Goal: Information Seeking & Learning: Learn about a topic

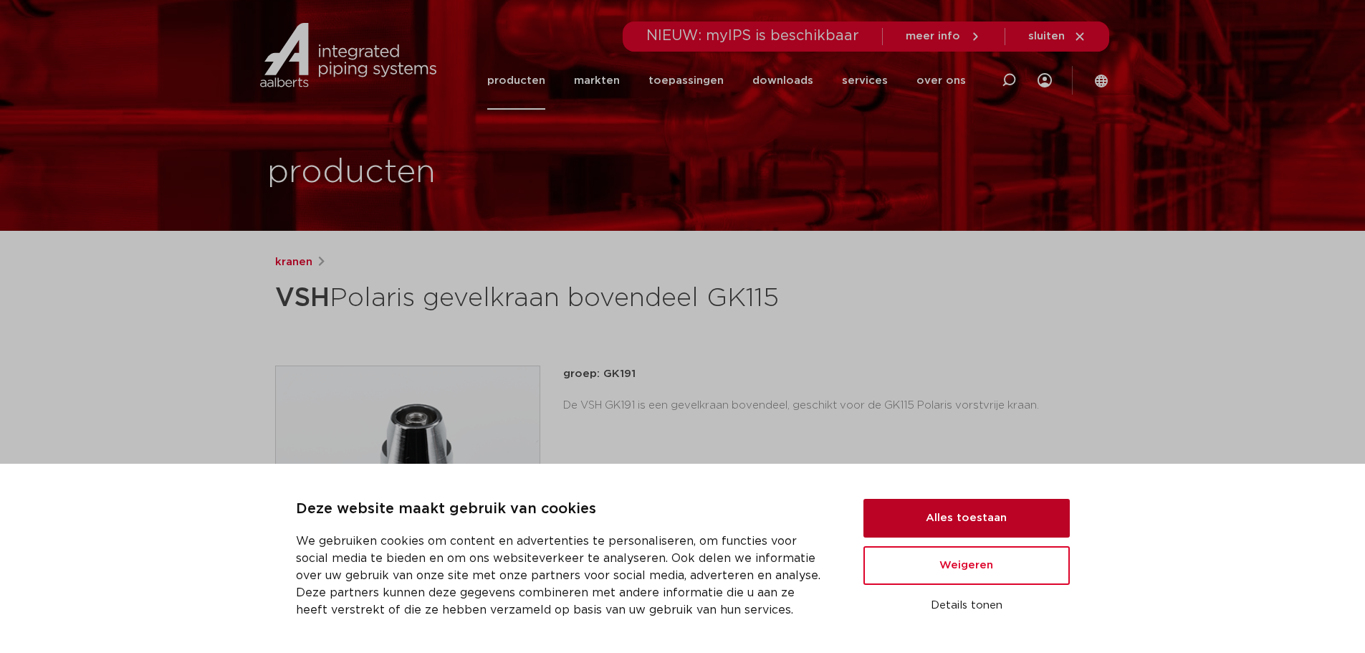
click at [926, 513] on button "Alles toestaan" at bounding box center [966, 518] width 206 height 39
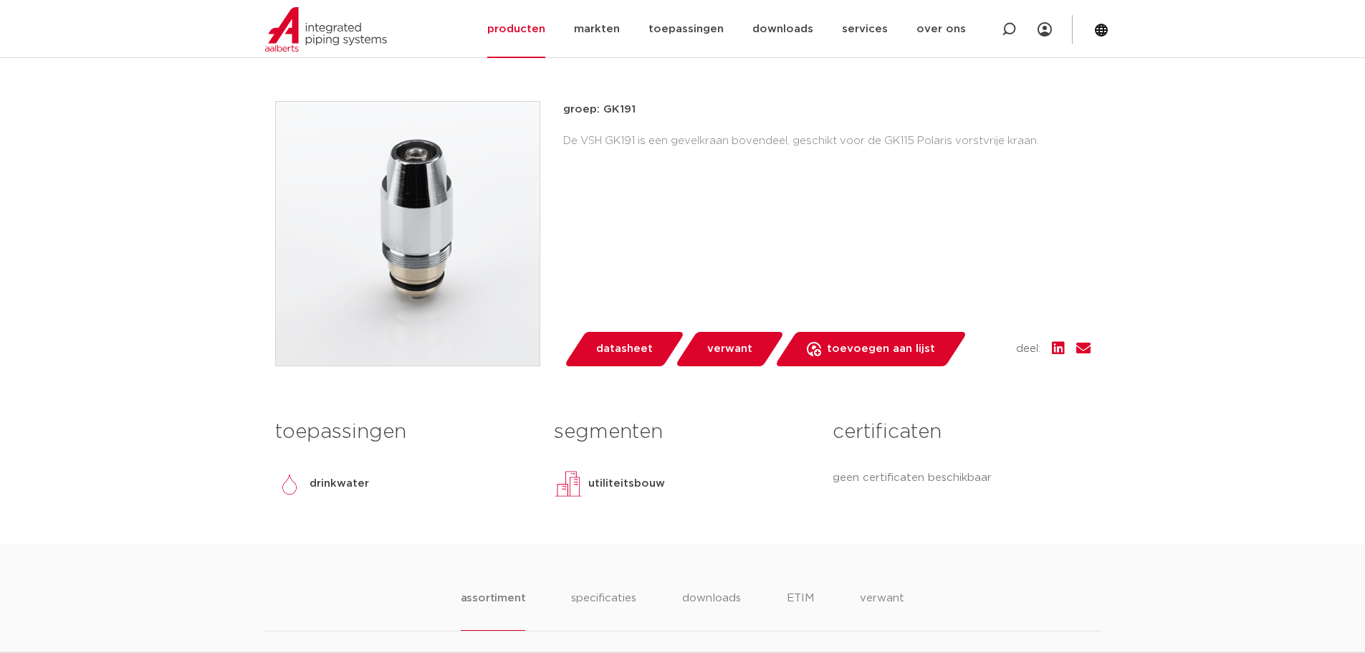
scroll to position [287, 0]
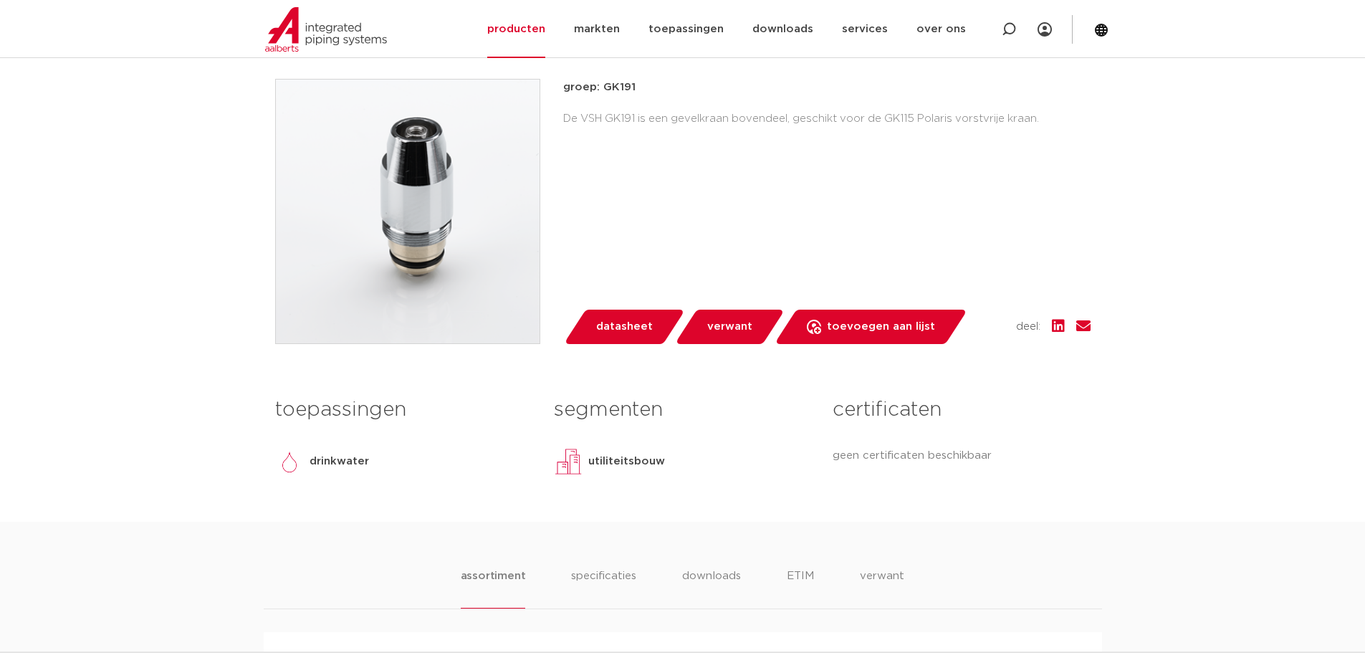
click at [732, 320] on span "verwant" at bounding box center [729, 326] width 45 height 23
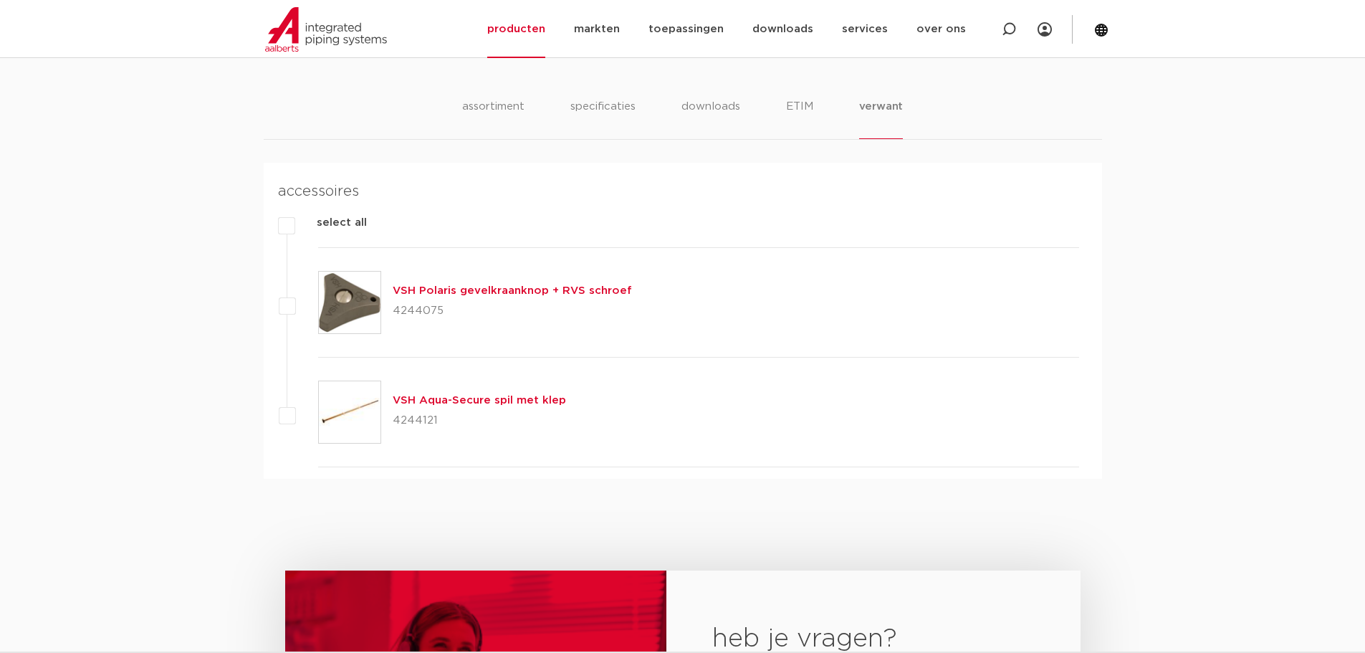
scroll to position [808, 0]
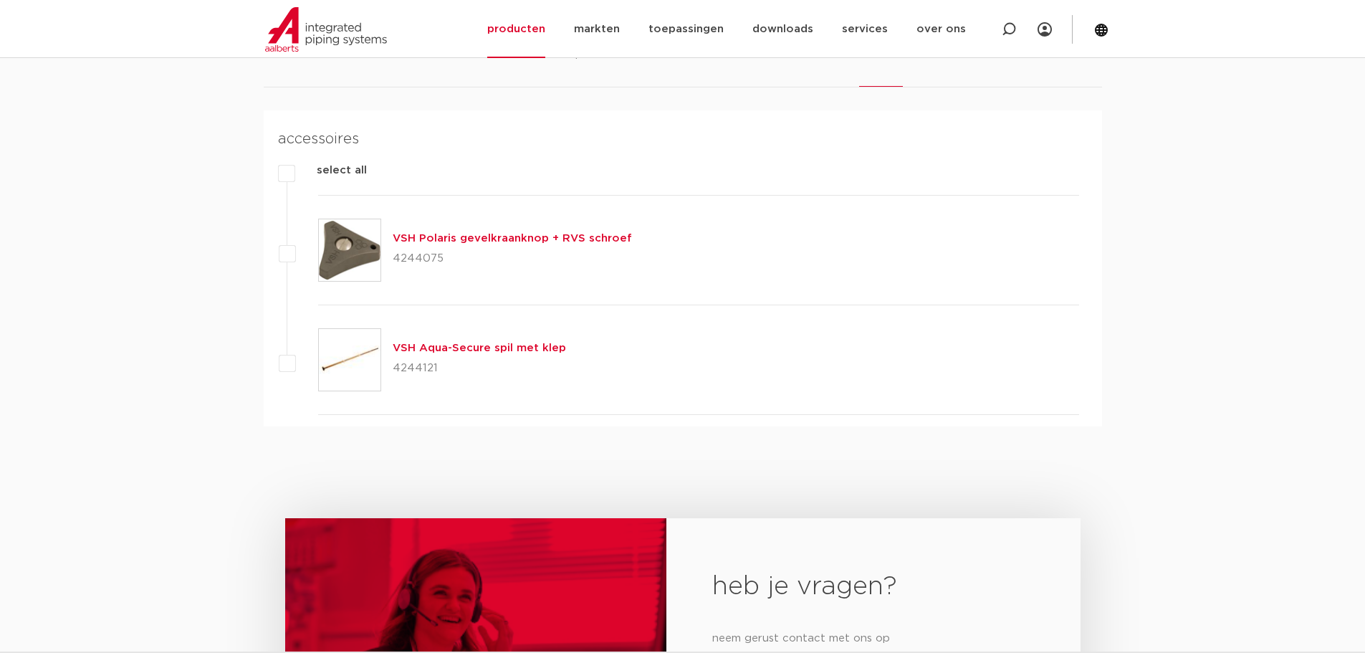
click at [355, 259] on img at bounding box center [350, 250] width 62 height 62
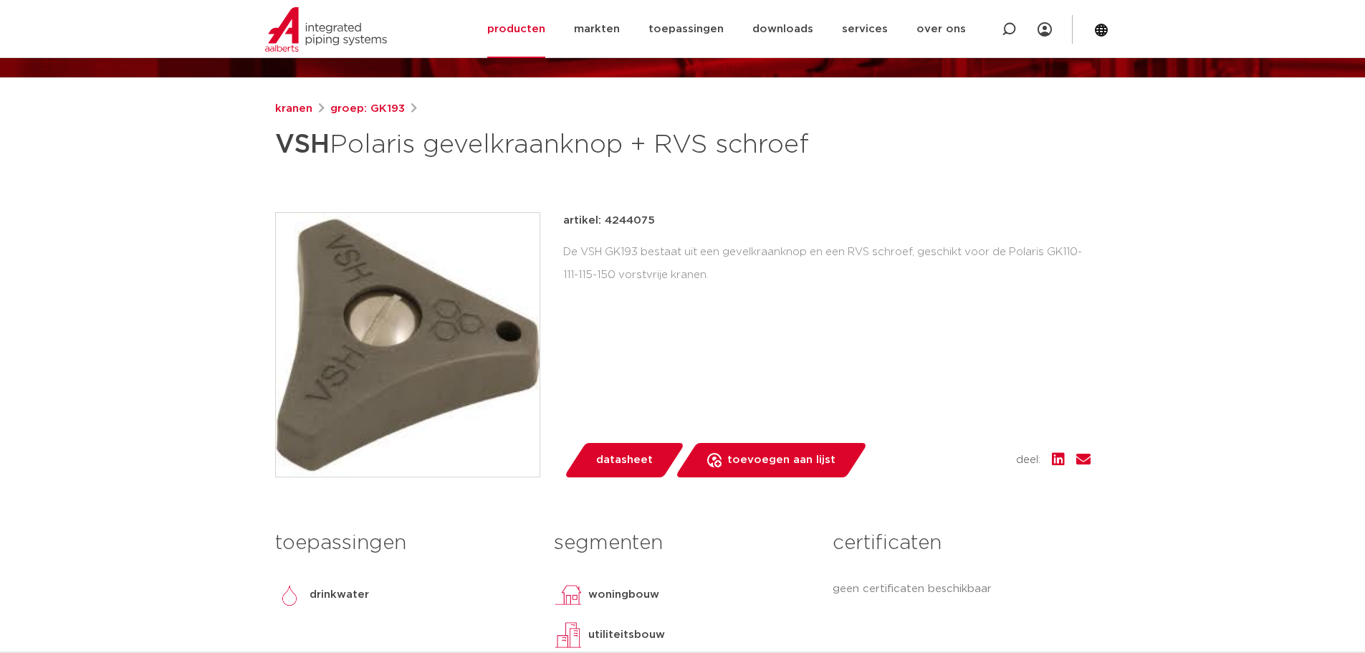
scroll to position [143, 0]
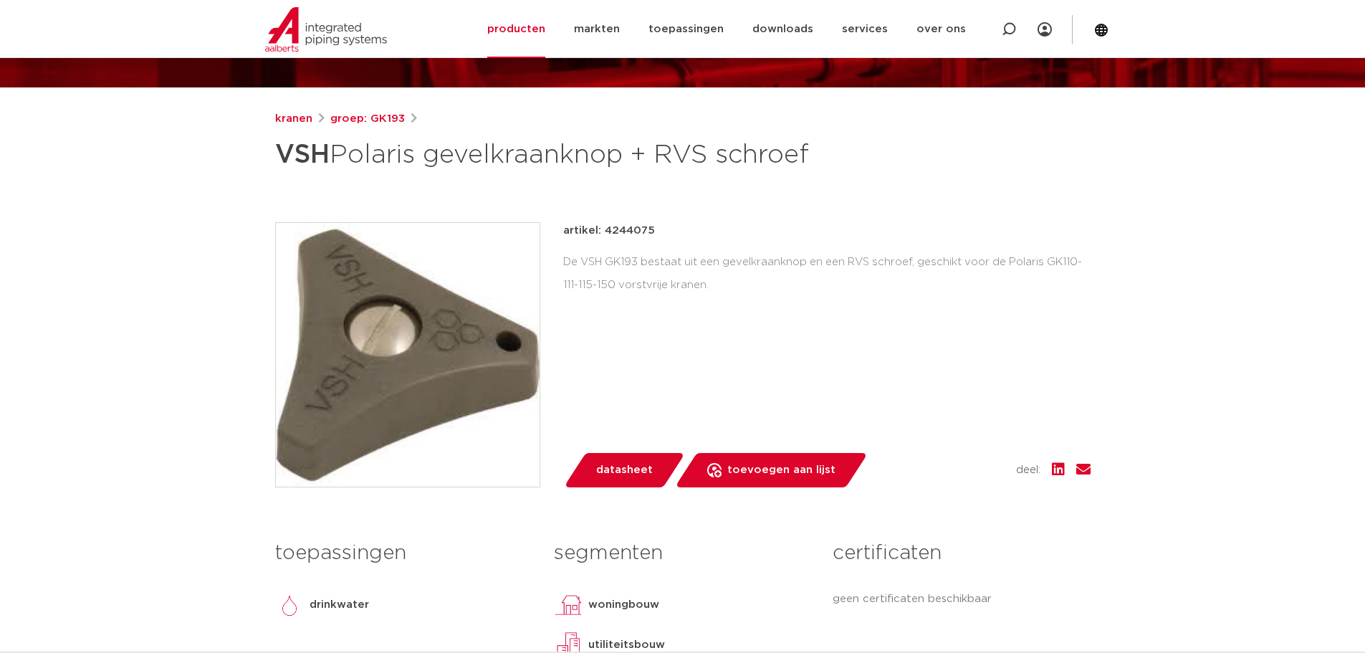
click at [636, 239] on p "artikel: 4244075" at bounding box center [609, 230] width 92 height 17
copy p "4244075"
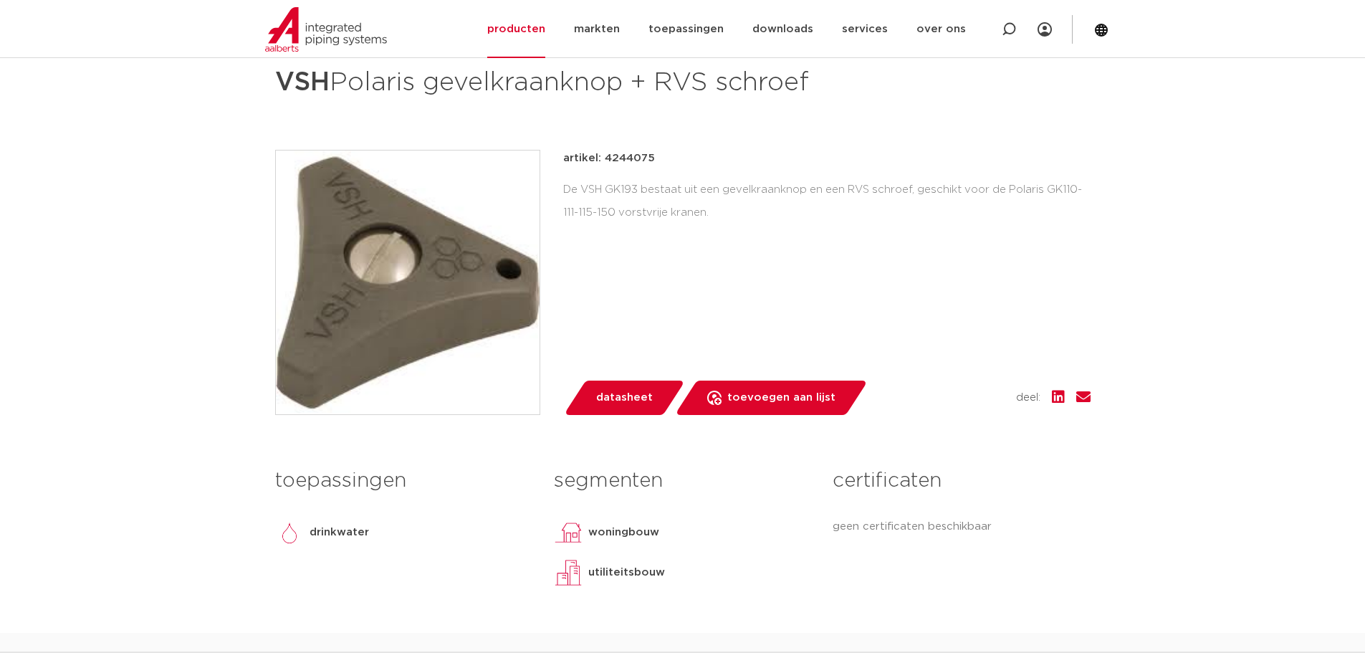
scroll to position [215, 0]
click at [789, 105] on h1 "VSH Polaris gevelkraanknop + RVS schroef" at bounding box center [544, 83] width 538 height 43
drag, startPoint x: 563, startPoint y: 228, endPoint x: 709, endPoint y: 254, distance: 148.4
click at [709, 225] on div "De VSH GK193 bestaat uit een gevelkraanknop en een RVS schroef, geschikt voor d…" at bounding box center [826, 202] width 527 height 46
click at [1017, 321] on div "artikel: 4244075 De VSH GK193 bestaat uit een gevelkraanknop en een RVS schroef…" at bounding box center [826, 282] width 527 height 265
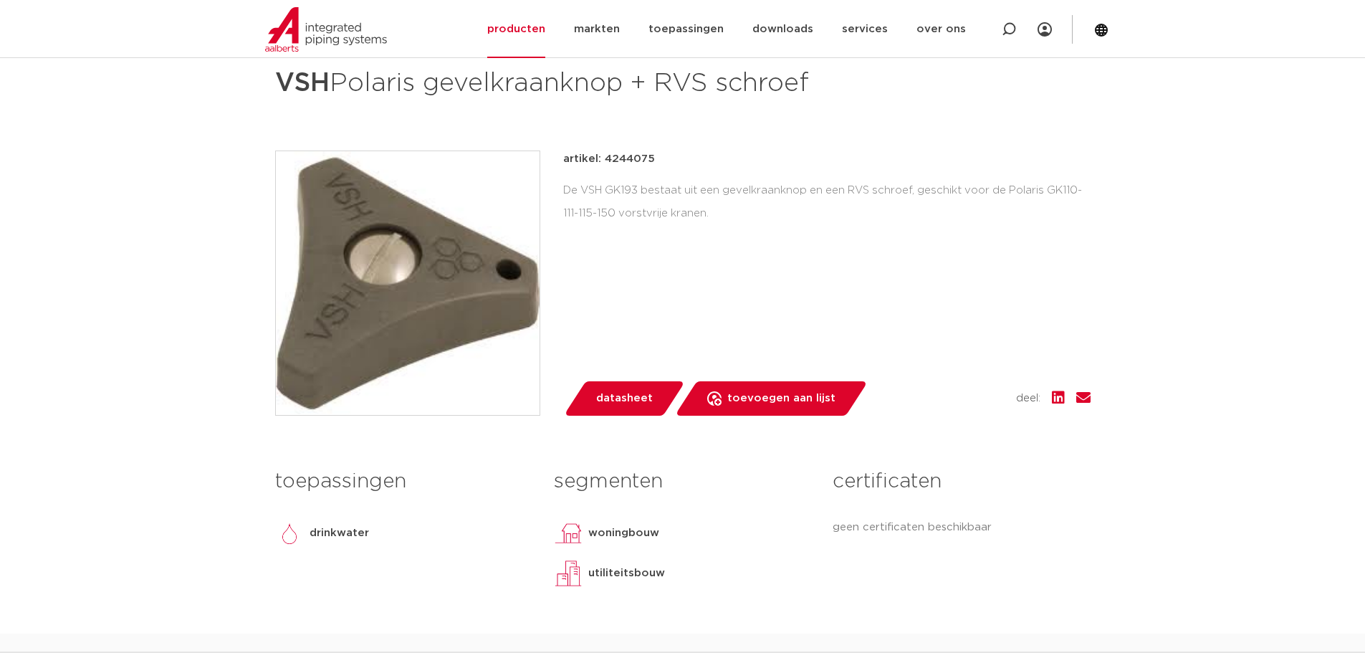
click at [971, 173] on div "kranen groep: GK193 VSH Polaris gevelkraanknop + RVS schroef" at bounding box center [683, 336] width 838 height 595
